Goal: Task Accomplishment & Management: Use online tool/utility

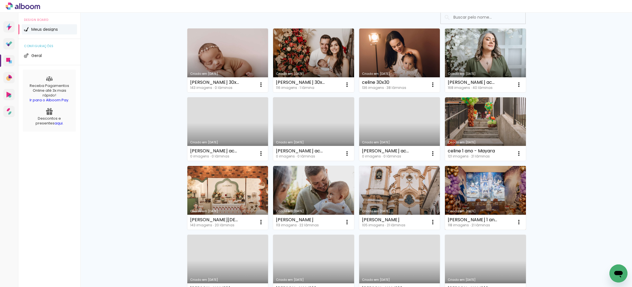
scroll to position [45, 0]
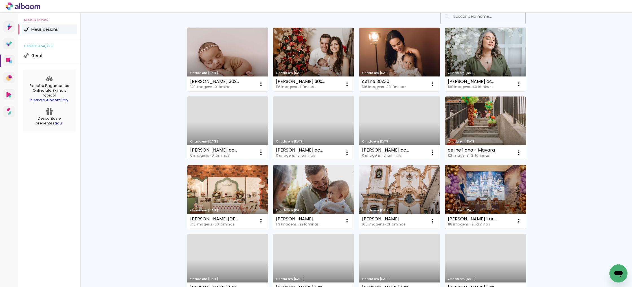
click at [473, 187] on link "Criado em 21/07/25" at bounding box center [485, 197] width 81 height 64
